Goal: Check status: Check status

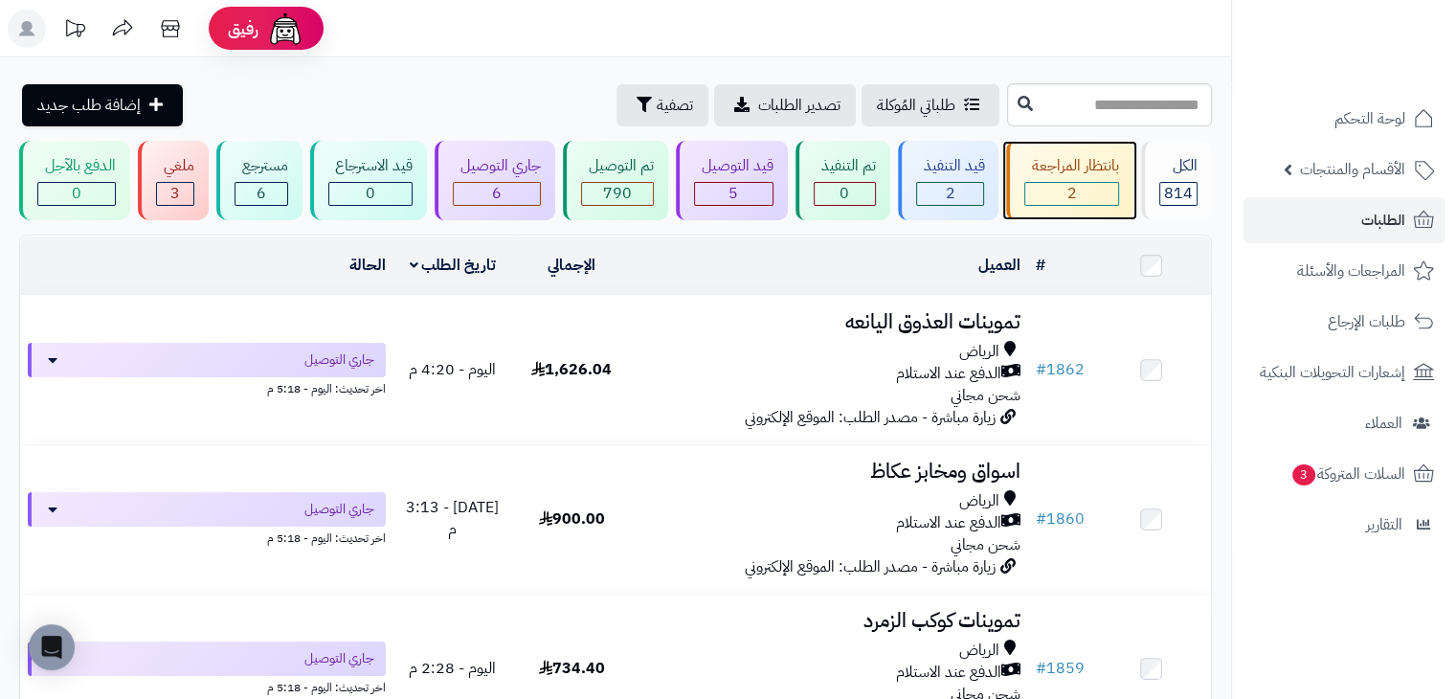
click at [1061, 192] on div "2" at bounding box center [1072, 194] width 93 height 22
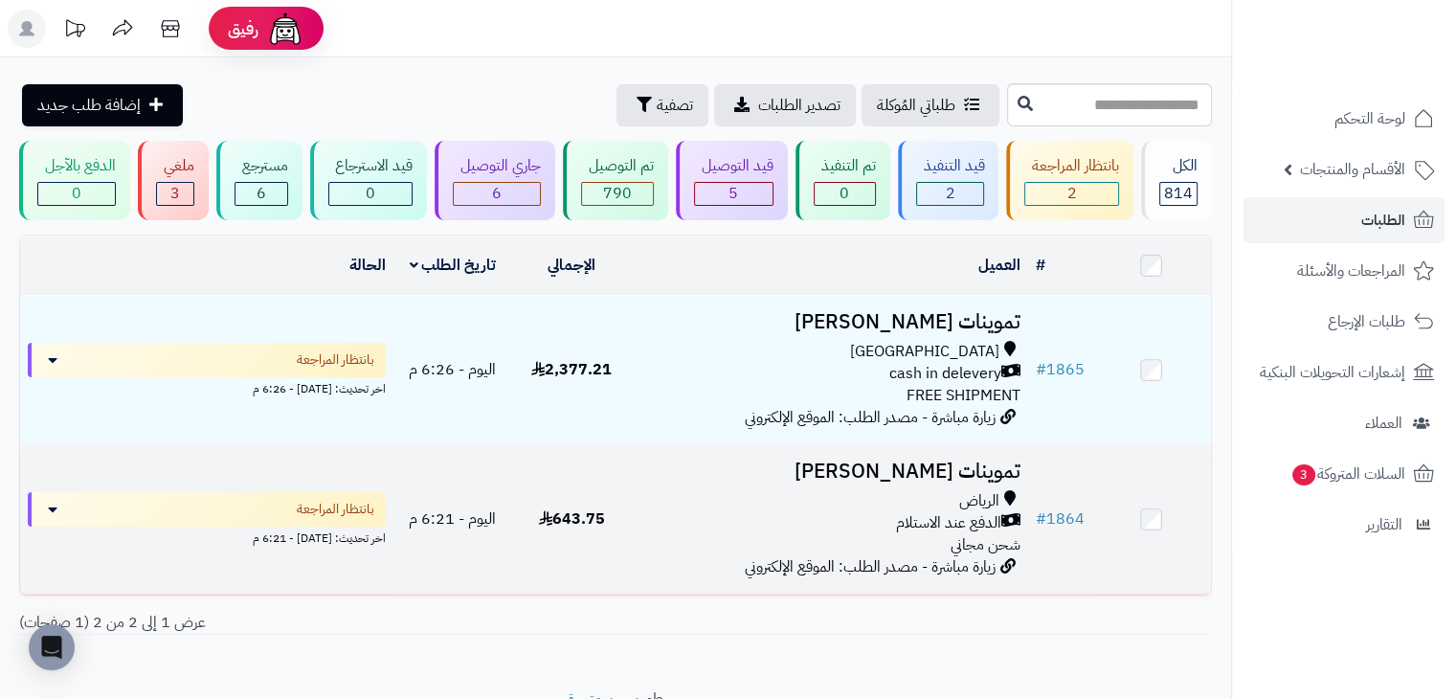
click at [320, 564] on td "بانتظار المراجعة اخر تحديث: اليوم - 6:21 م" at bounding box center [206, 519] width 373 height 148
click at [609, 472] on td "643.75" at bounding box center [571, 519] width 119 height 148
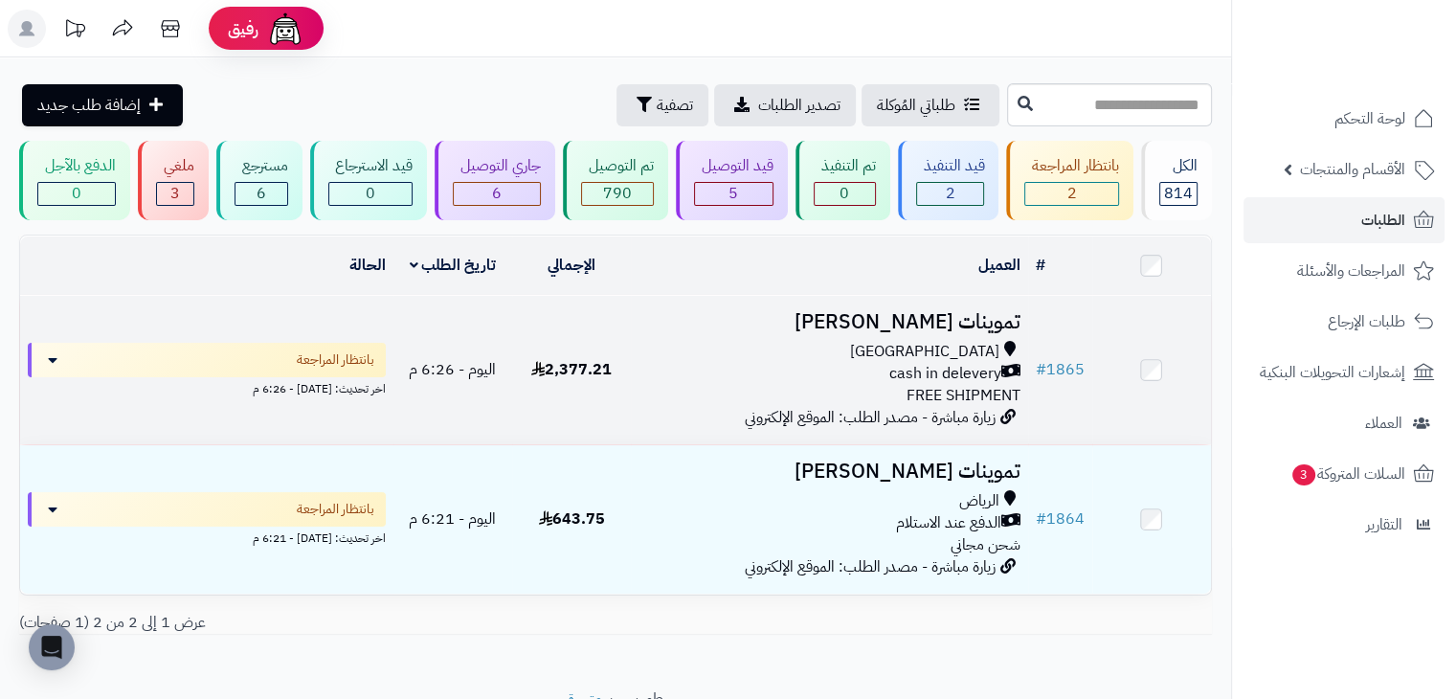
click at [607, 344] on td "2,377.21" at bounding box center [571, 370] width 119 height 148
